Goal: Task Accomplishment & Management: Use online tool/utility

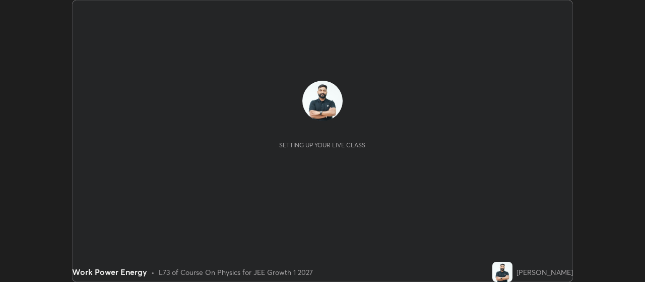
scroll to position [282, 645]
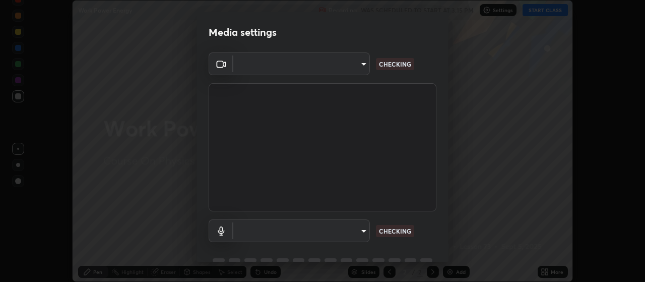
type input "aa80b3cfad25c03b964e6ff1e85cf5bf4b92df3966dde2f5c6b0d50eac350734"
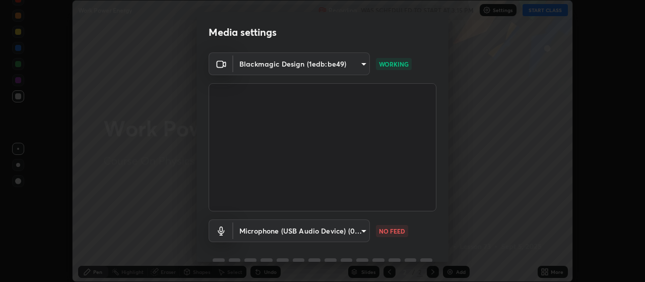
click at [354, 235] on body "Erase all Work Power Energy Recording WAS SCHEDULED TO START AT 3:15 PM Setting…" at bounding box center [322, 141] width 645 height 282
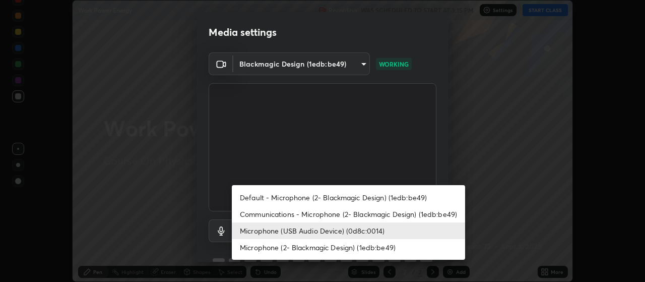
click at [338, 212] on li "Communications - Microphone (2- Blackmagic Design) (1edb:be49)" at bounding box center [348, 214] width 233 height 17
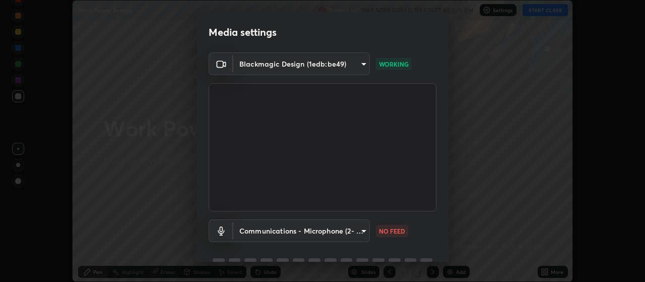
click at [331, 231] on body "Erase all Work Power Energy Recording WAS SCHEDULED TO START AT 3:15 PM Setting…" at bounding box center [322, 141] width 645 height 282
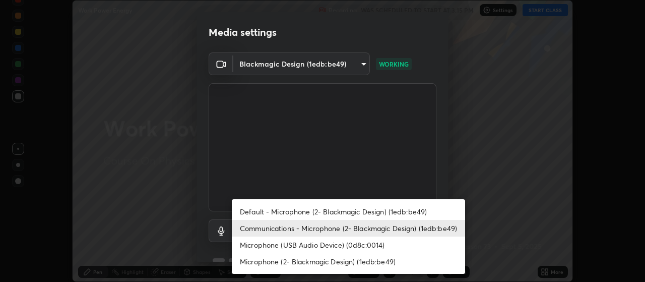
click at [336, 240] on li "Microphone (USB Audio Device) (0d8c:0014)" at bounding box center [348, 244] width 233 height 17
type input "4152eadd631482af786d3cfa734edf88c1bf9d58df27661f67b4df8b2f2fba22"
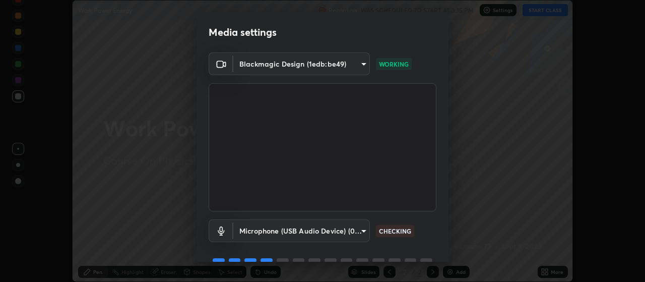
scroll to position [49, 0]
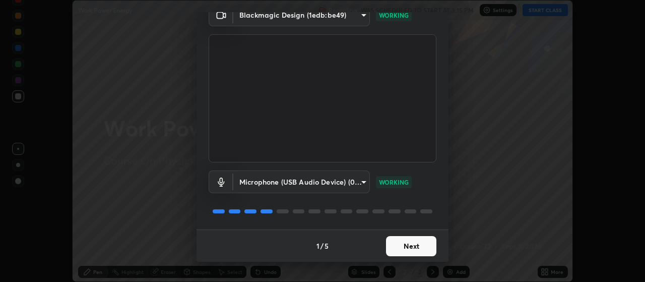
click at [420, 249] on button "Next" at bounding box center [411, 246] width 50 height 20
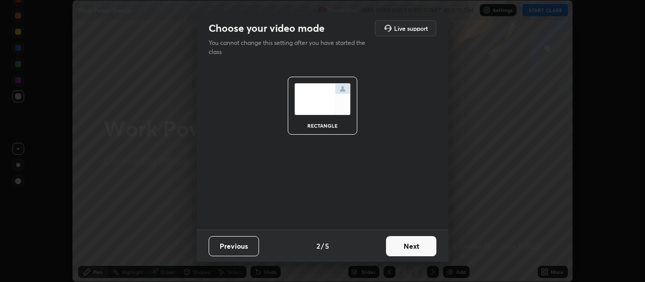
scroll to position [0, 0]
click at [425, 249] on button "Next" at bounding box center [411, 246] width 50 height 20
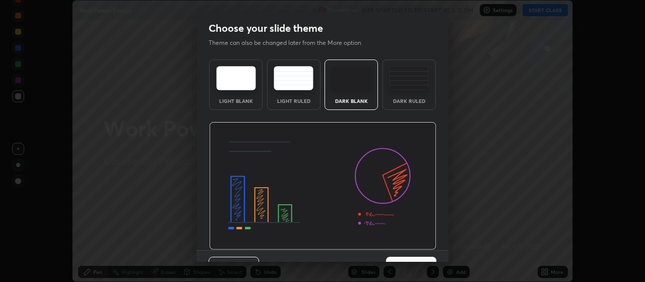
click at [431, 256] on div "Previous 3 / 5 Next" at bounding box center [323, 266] width 252 height 32
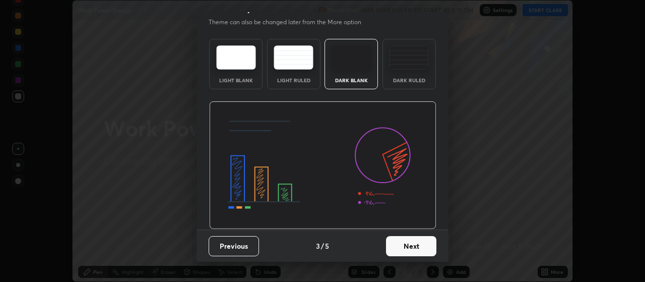
click at [427, 254] on button "Next" at bounding box center [411, 246] width 50 height 20
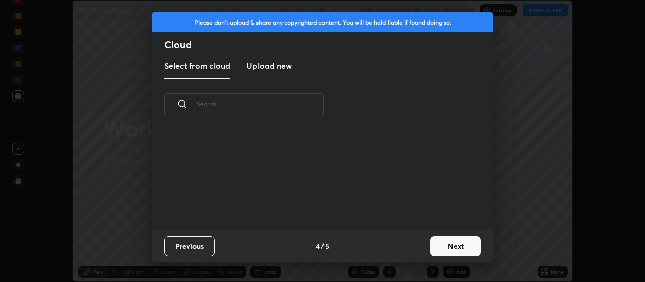
scroll to position [0, 0]
click at [434, 251] on button "Next" at bounding box center [455, 246] width 50 height 20
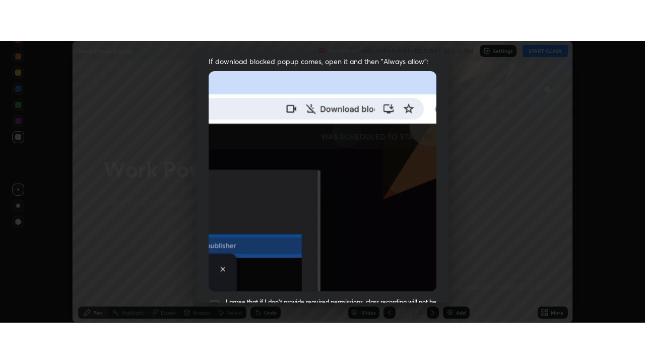
scroll to position [255, 0]
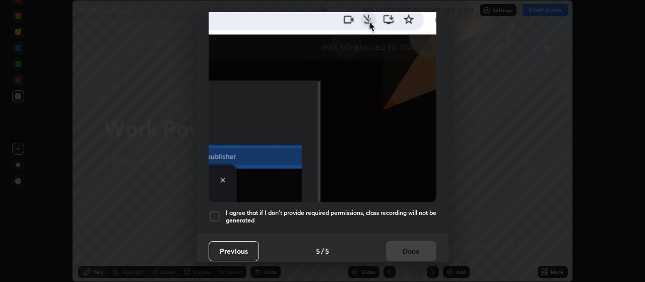
click at [411, 211] on h5 "I agree that if I don't provide required permissions, class recording will not …" at bounding box center [331, 217] width 211 height 16
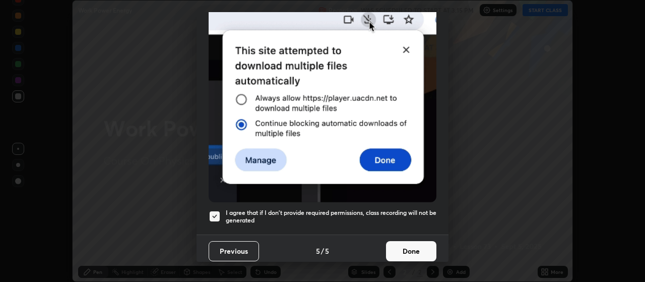
click at [411, 245] on button "Done" at bounding box center [411, 251] width 50 height 20
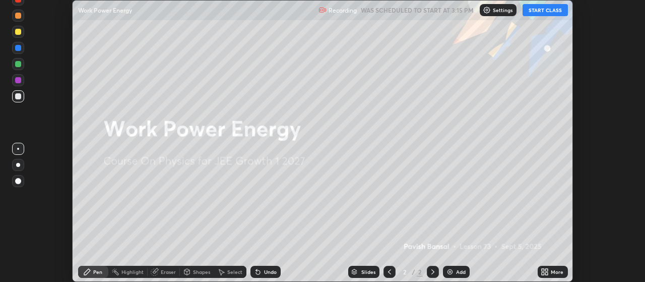
click at [552, 275] on div "More" at bounding box center [553, 272] width 30 height 12
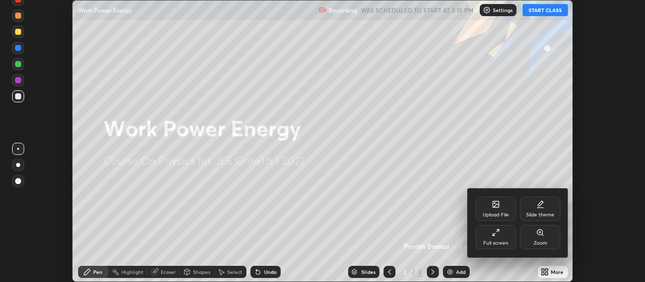
click at [503, 243] on div "Full screen" at bounding box center [495, 242] width 25 height 5
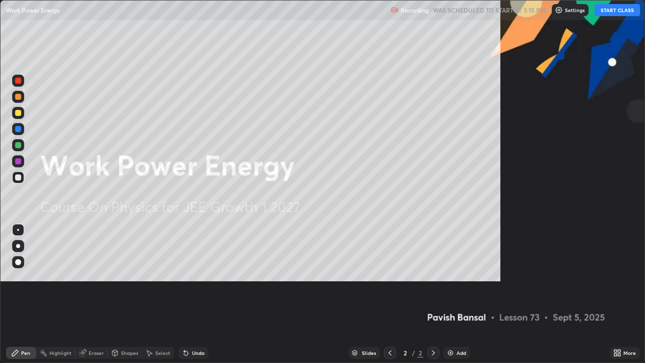
scroll to position [363, 645]
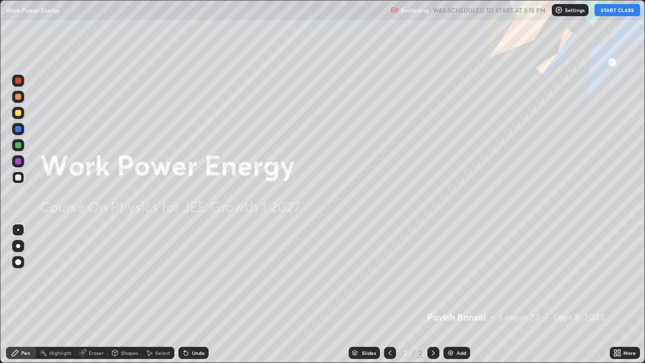
click at [609, 8] on button "START CLASS" at bounding box center [617, 10] width 45 height 12
click at [457, 281] on div "Add" at bounding box center [457, 353] width 27 height 12
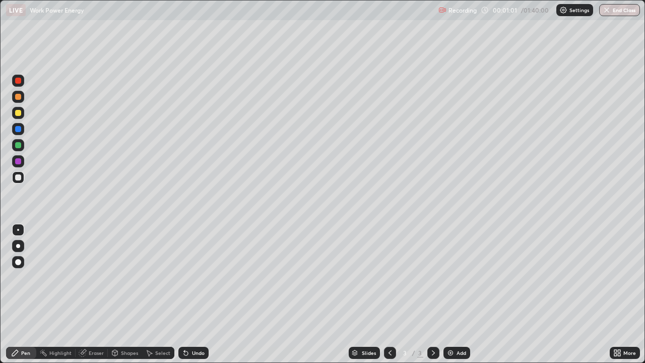
click at [20, 244] on div at bounding box center [18, 246] width 12 height 12
click at [19, 113] on div at bounding box center [18, 113] width 6 height 6
click at [98, 281] on div "Eraser" at bounding box center [96, 352] width 15 height 5
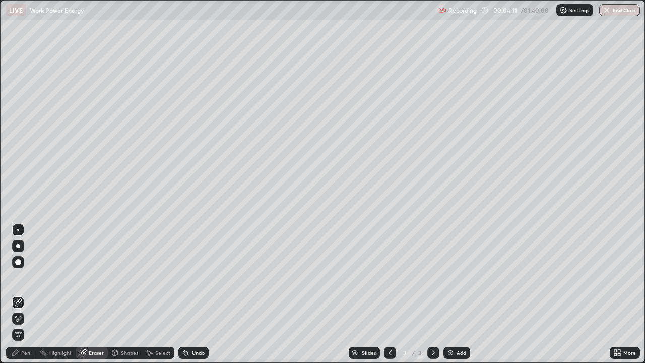
click at [26, 281] on div "Pen" at bounding box center [25, 352] width 9 height 5
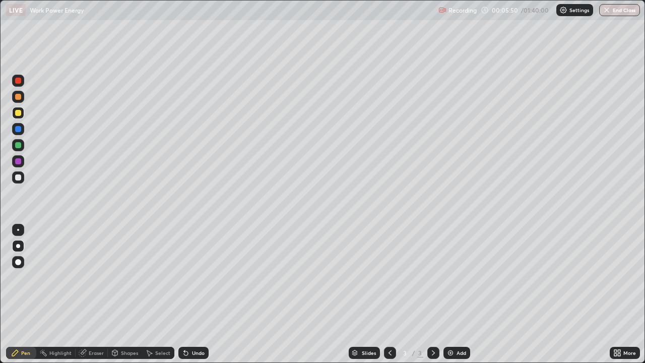
click at [456, 281] on div "Add" at bounding box center [457, 353] width 27 height 12
click at [19, 175] on div at bounding box center [18, 177] width 6 height 6
click at [390, 281] on icon at bounding box center [390, 353] width 8 height 8
click at [431, 281] on icon at bounding box center [433, 353] width 8 height 8
click at [454, 281] on div "Add" at bounding box center [457, 353] width 27 height 12
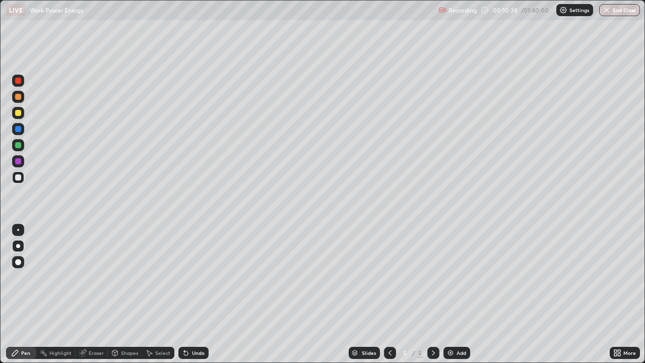
click at [189, 281] on div "Undo" at bounding box center [193, 353] width 30 height 12
click at [193, 281] on div "Undo" at bounding box center [193, 353] width 30 height 12
click at [197, 281] on div "Undo" at bounding box center [193, 353] width 30 height 12
click at [95, 281] on div "Eraser" at bounding box center [96, 352] width 15 height 5
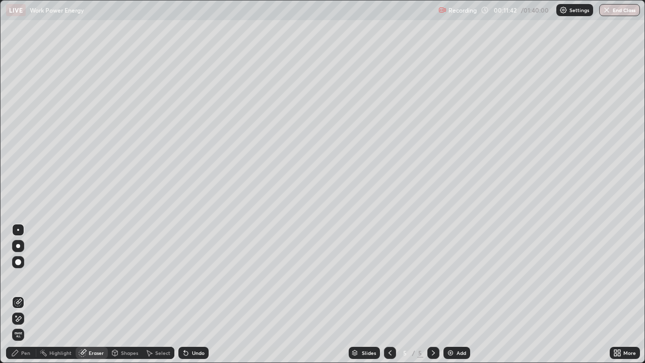
click at [22, 281] on icon at bounding box center [18, 319] width 8 height 9
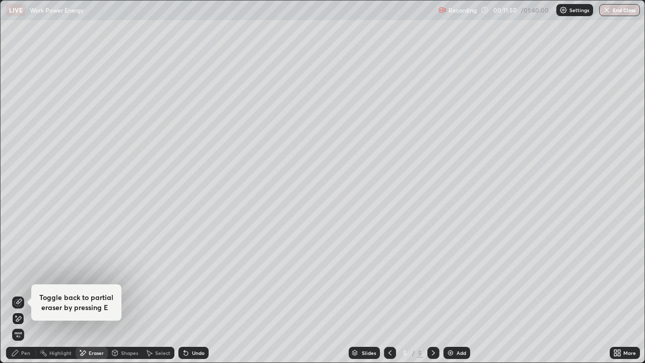
click at [15, 281] on icon at bounding box center [15, 353] width 6 height 6
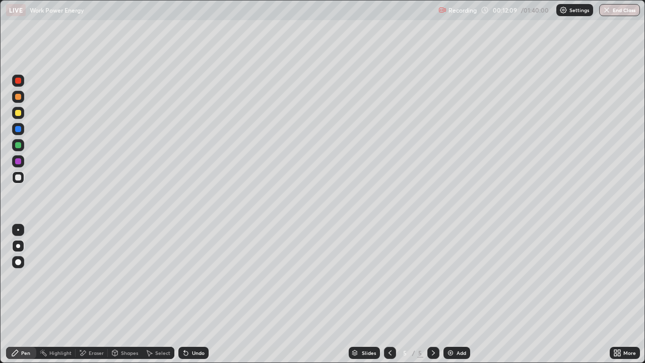
click at [199, 281] on div "Undo" at bounding box center [198, 352] width 13 height 5
click at [197, 281] on div "Undo" at bounding box center [193, 353] width 30 height 12
click at [611, 10] on button "End Class" at bounding box center [619, 10] width 41 height 12
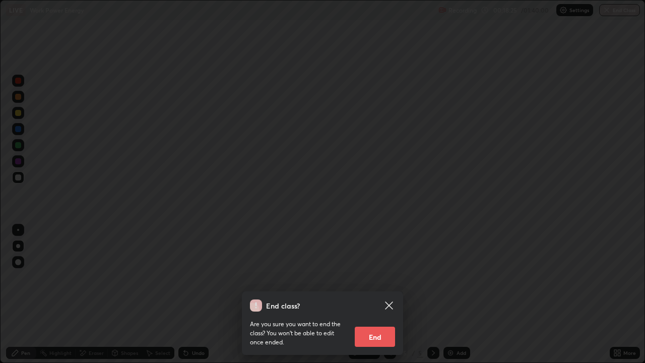
click at [381, 281] on button "End" at bounding box center [375, 337] width 40 height 20
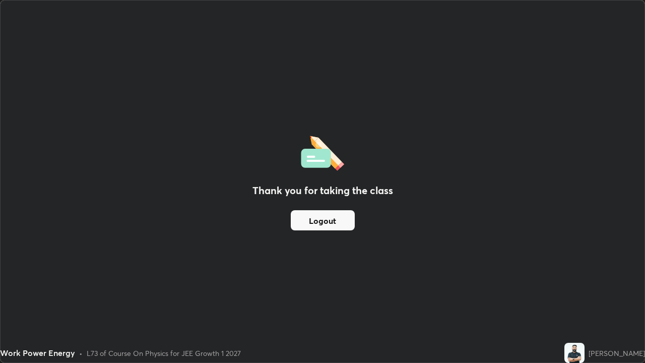
click at [311, 224] on button "Logout" at bounding box center [323, 220] width 64 height 20
